Goal: Task Accomplishment & Management: Use online tool/utility

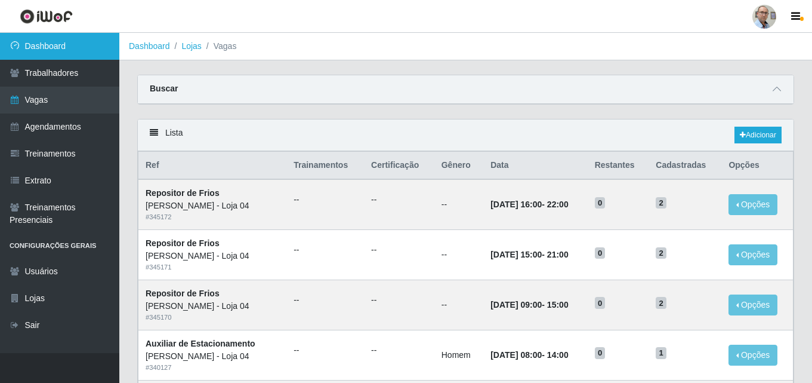
click at [84, 39] on link "Dashboard" at bounding box center [59, 46] width 119 height 27
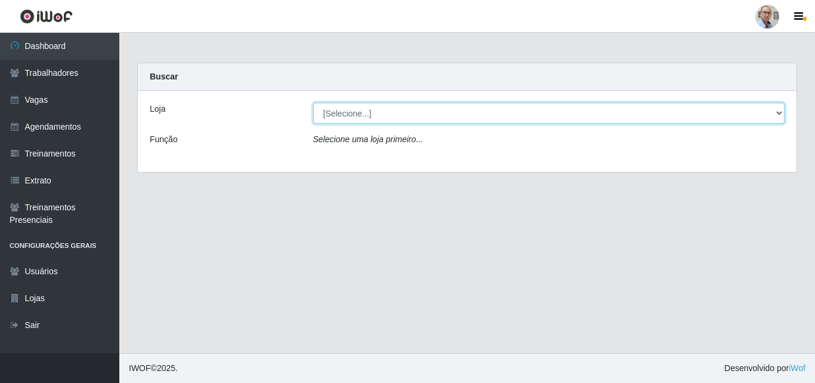
click at [519, 125] on div "Loja [Selecione...] Mar Vermelho - Loja 04 Função Selecione uma loja primeiro..." at bounding box center [467, 131] width 659 height 81
select select "251"
click at [313, 103] on select "[Selecione...] Mar Vermelho - Loja 04" at bounding box center [549, 113] width 472 height 21
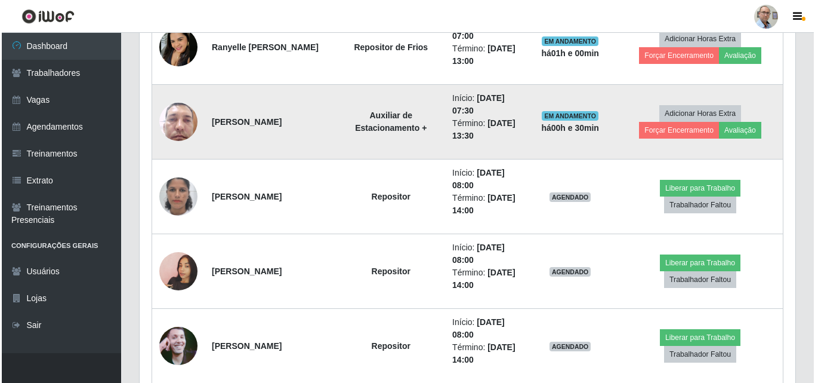
scroll to position [657, 0]
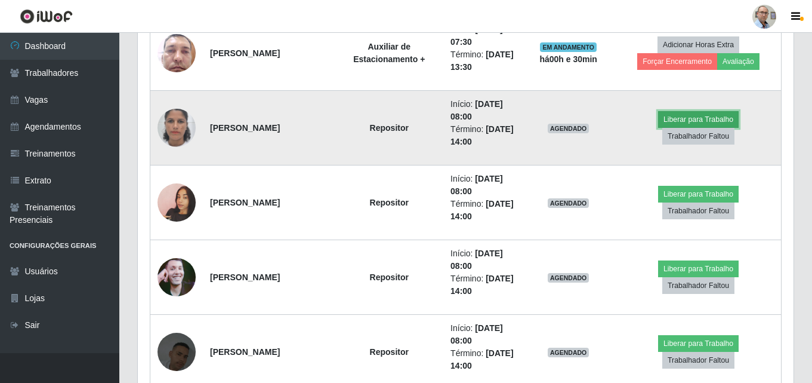
click at [690, 118] on button "Liberar para Trabalho" at bounding box center [698, 119] width 81 height 17
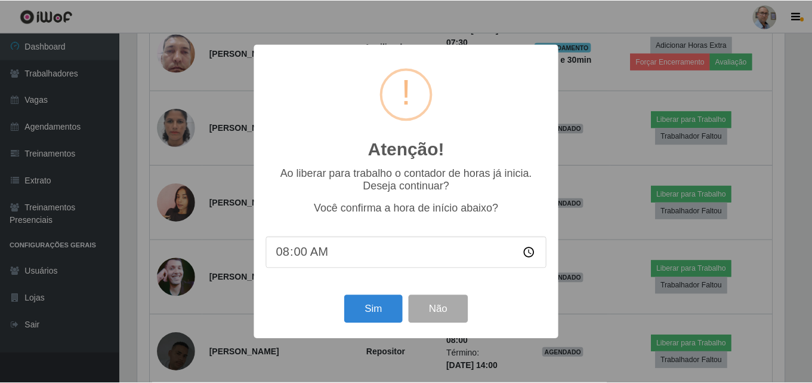
scroll to position [248, 650]
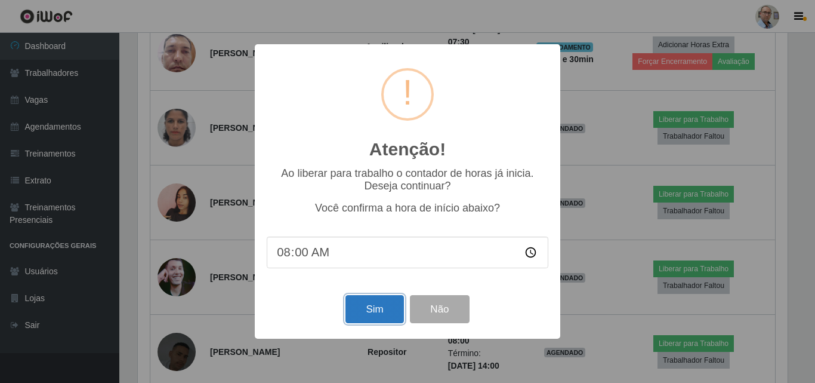
click at [379, 310] on button "Sim" at bounding box center [375, 309] width 58 height 28
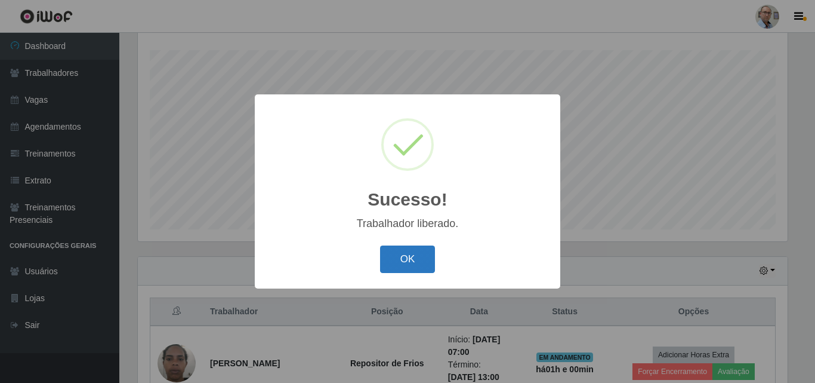
click at [419, 256] on button "OK" at bounding box center [408, 259] width 56 height 28
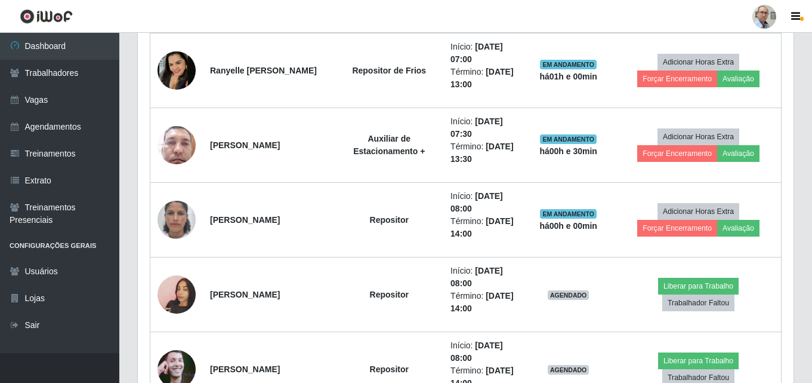
scroll to position [615, 0]
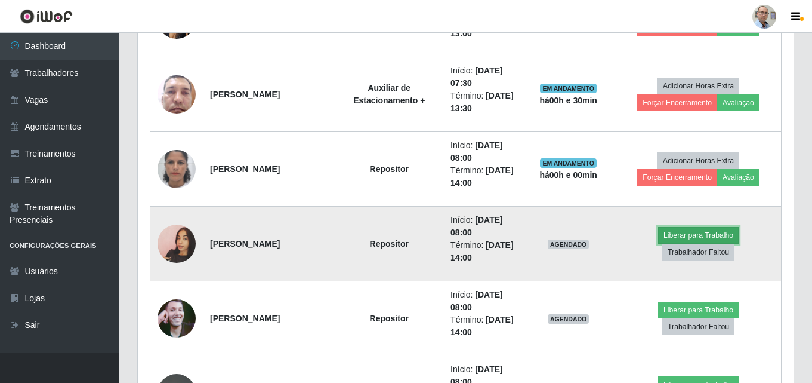
click at [712, 238] on button "Liberar para Trabalho" at bounding box center [698, 235] width 81 height 17
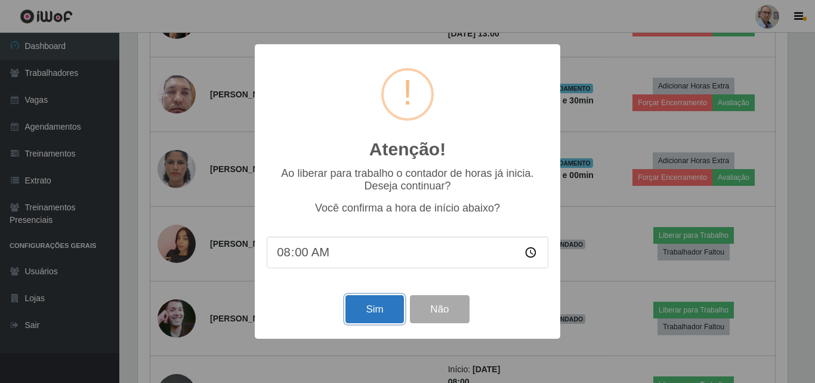
click at [383, 318] on button "Sim" at bounding box center [375, 309] width 58 height 28
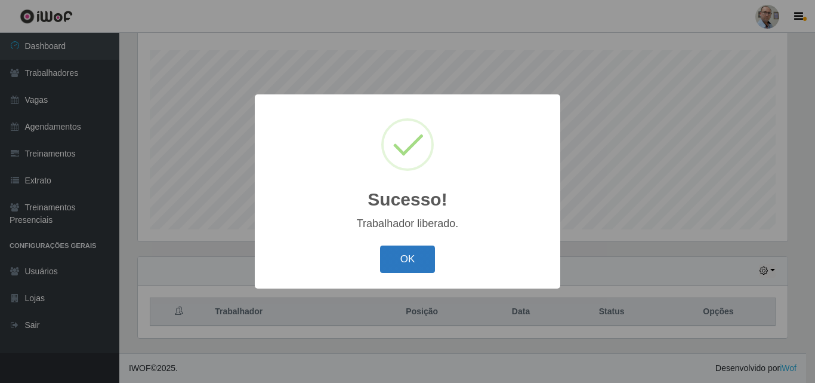
click at [418, 261] on button "OK" at bounding box center [408, 259] width 56 height 28
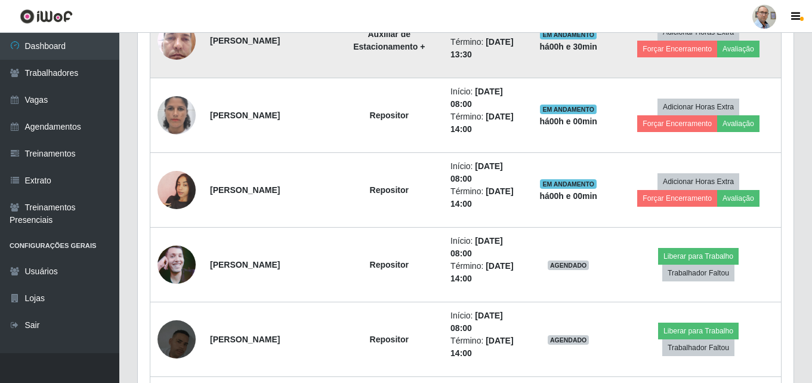
scroll to position [735, 0]
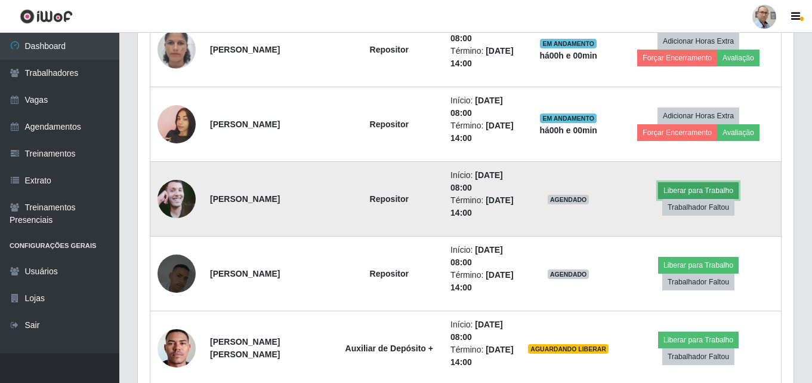
click at [712, 190] on button "Liberar para Trabalho" at bounding box center [698, 190] width 81 height 17
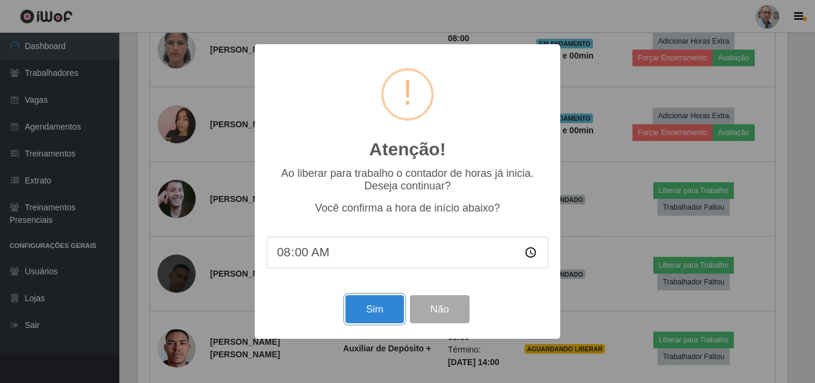
click at [382, 305] on button "Sim" at bounding box center [375, 309] width 58 height 28
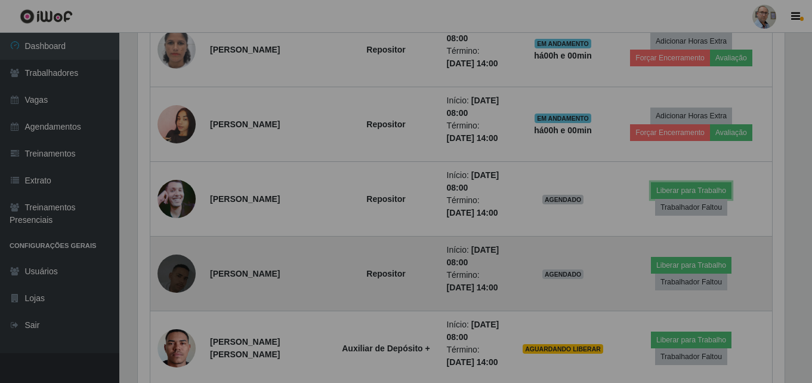
scroll to position [0, 0]
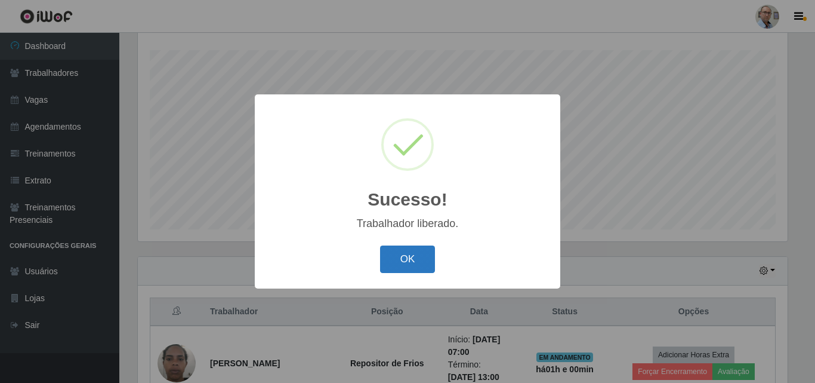
click at [394, 260] on button "OK" at bounding box center [408, 259] width 56 height 28
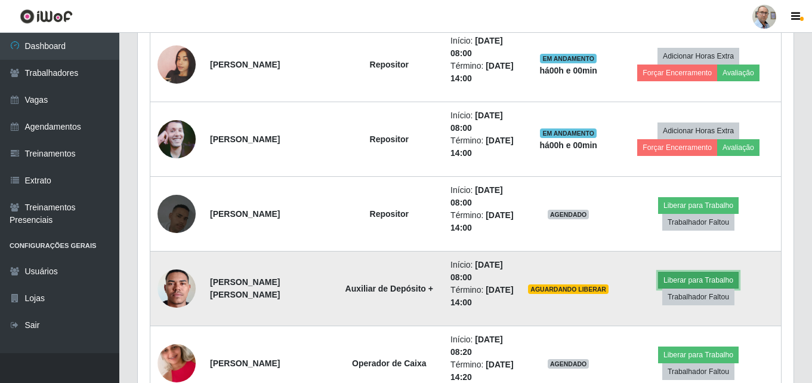
click at [706, 277] on button "Liberar para Trabalho" at bounding box center [698, 280] width 81 height 17
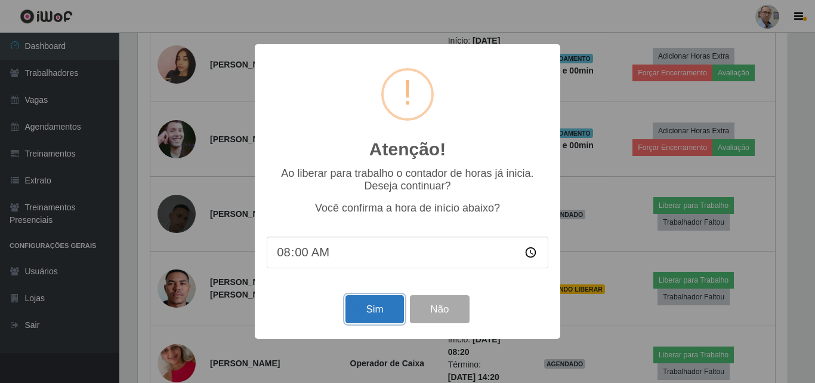
click at [381, 310] on button "Sim" at bounding box center [375, 309] width 58 height 28
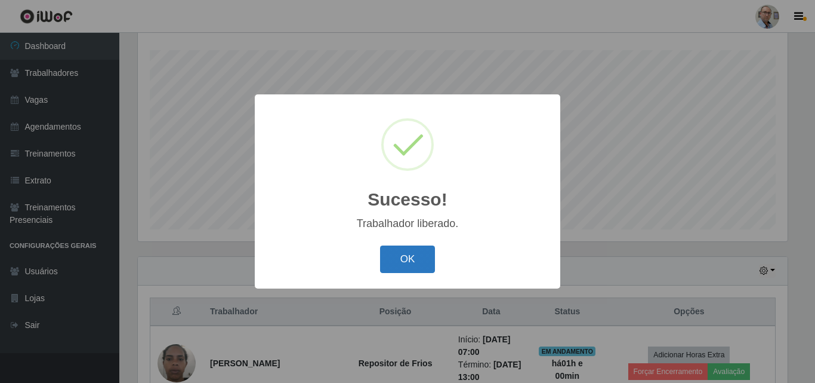
click at [408, 264] on button "OK" at bounding box center [408, 259] width 56 height 28
